Goal: Task Accomplishment & Management: Manage account settings

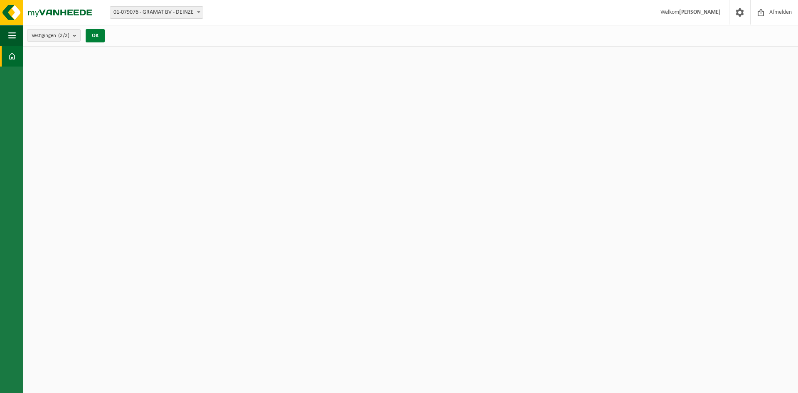
click at [97, 34] on button "OK" at bounding box center [95, 35] width 19 height 13
click at [12, 37] on span "button" at bounding box center [11, 35] width 7 height 21
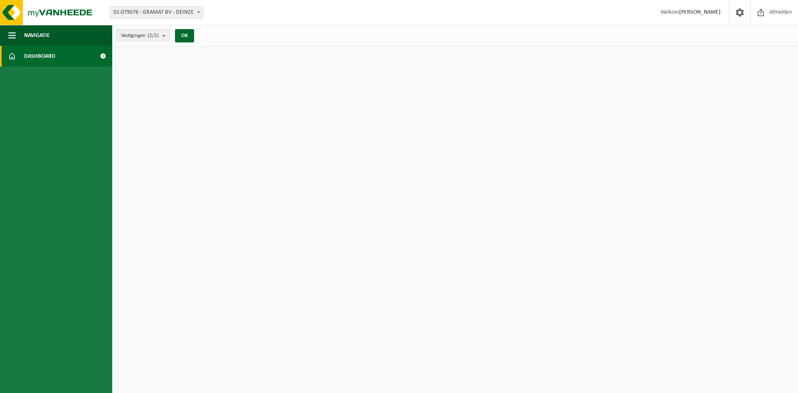
click at [37, 57] on span "Dashboard" at bounding box center [39, 56] width 31 height 21
click at [36, 33] on span "Navigatie" at bounding box center [37, 35] width 26 height 21
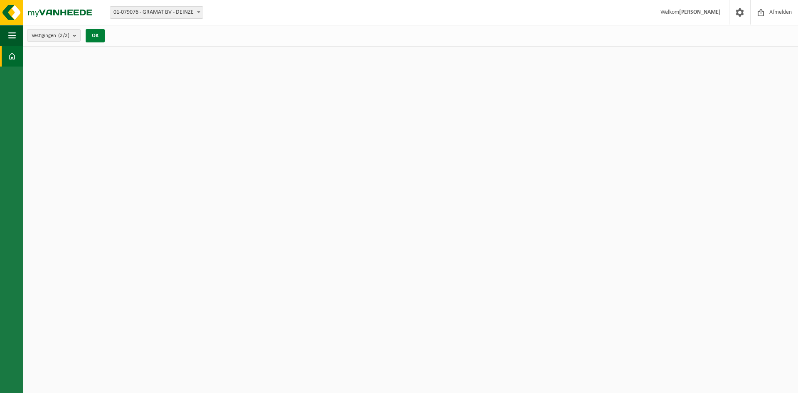
click at [97, 34] on button "OK" at bounding box center [95, 35] width 19 height 13
click at [198, 12] on b at bounding box center [198, 12] width 3 height 2
click at [11, 37] on span "button" at bounding box center [11, 35] width 7 height 21
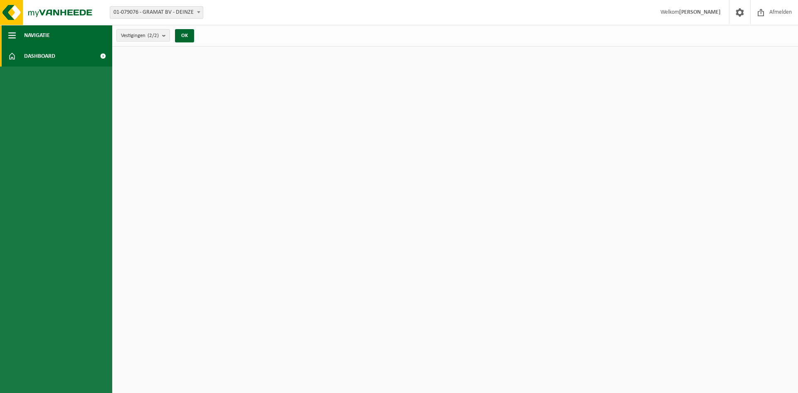
click at [34, 34] on span "Navigatie" at bounding box center [37, 35] width 26 height 21
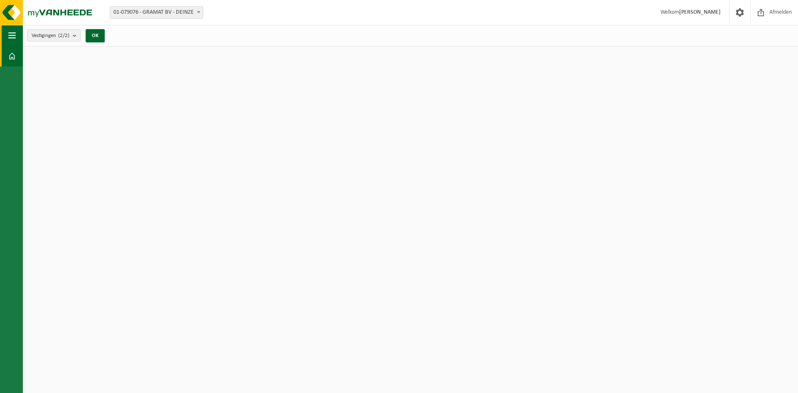
click at [12, 37] on span "button" at bounding box center [11, 35] width 7 height 21
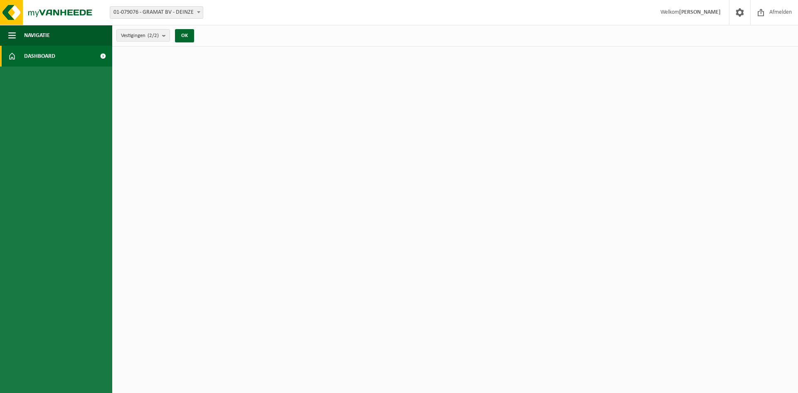
click at [103, 56] on span at bounding box center [103, 56] width 19 height 21
click at [33, 12] on img at bounding box center [50, 12] width 100 height 25
click at [10, 37] on span "button" at bounding box center [11, 35] width 7 height 21
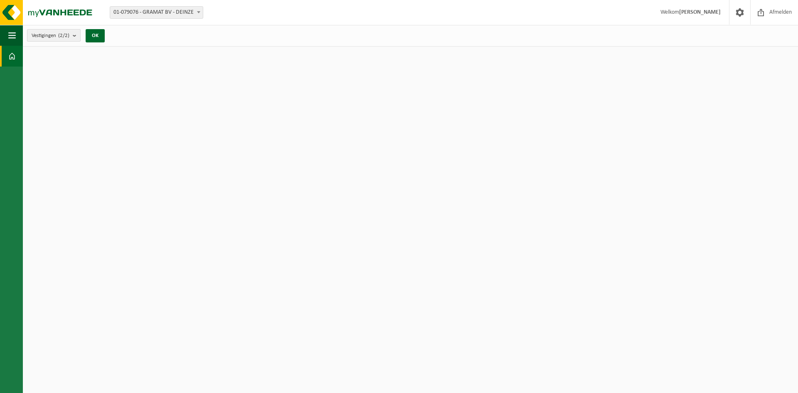
click at [73, 37] on button "Vestigingen (2/2)" at bounding box center [54, 35] width 54 height 12
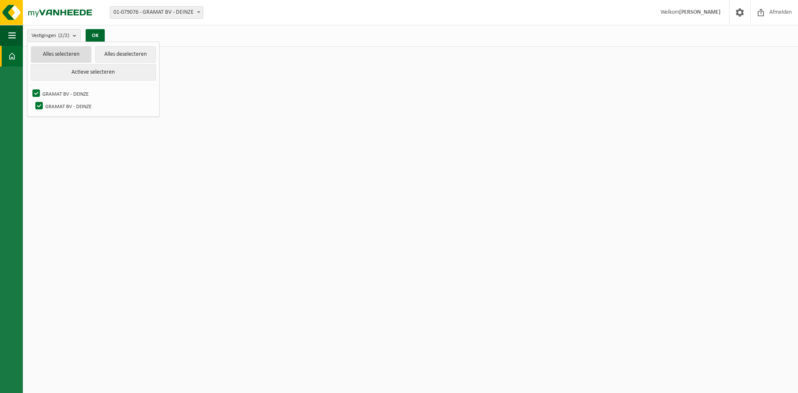
click at [77, 49] on button "Alles selecteren" at bounding box center [61, 54] width 61 height 17
click at [96, 37] on button "OK" at bounding box center [95, 35] width 19 height 13
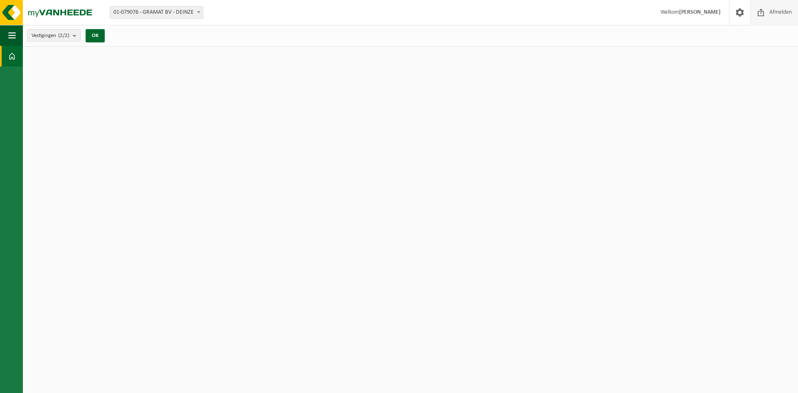
click at [773, 12] on span "Afmelden" at bounding box center [780, 12] width 27 height 25
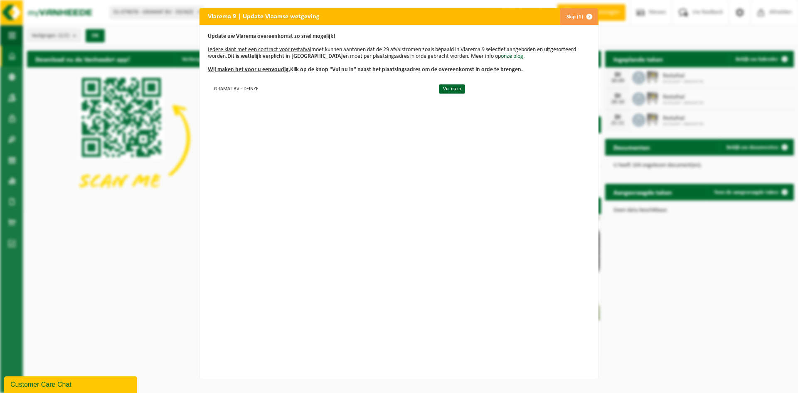
click at [586, 15] on span "button" at bounding box center [589, 16] width 17 height 17
